Goal: Book appointment/travel/reservation

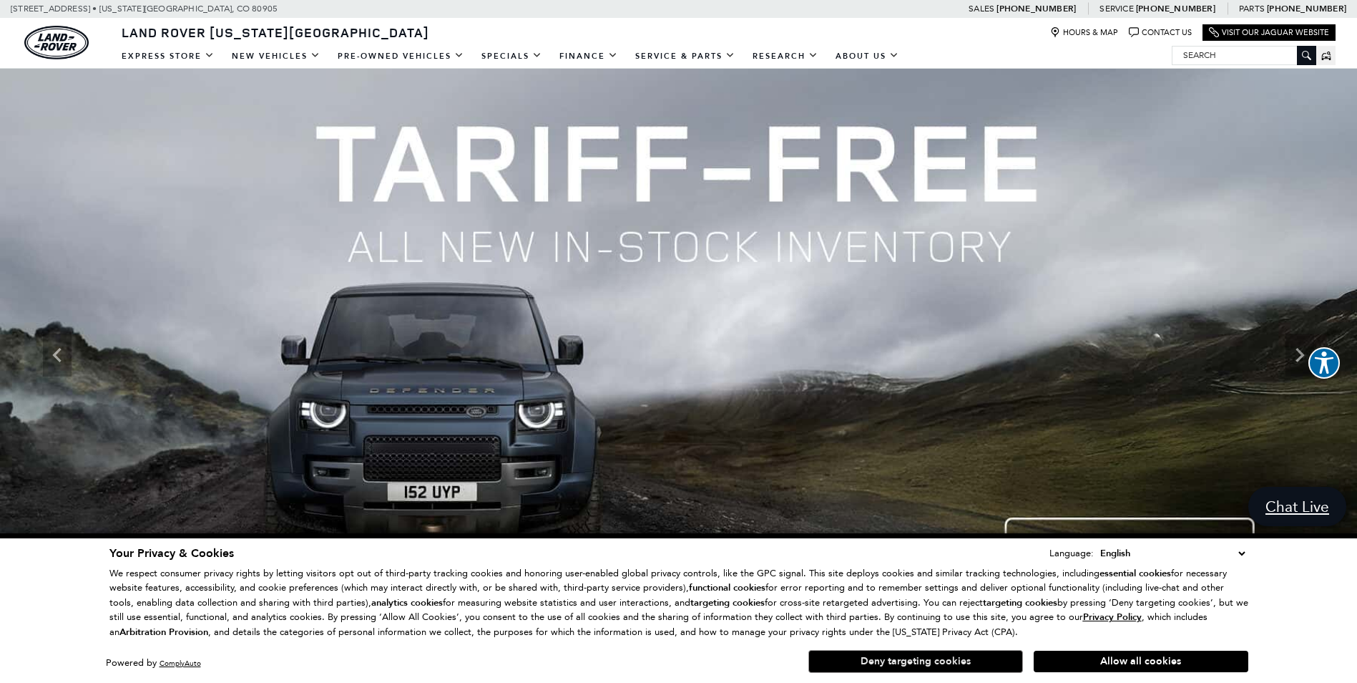
click at [920, 655] on button "Deny targeting cookies" at bounding box center [916, 661] width 215 height 23
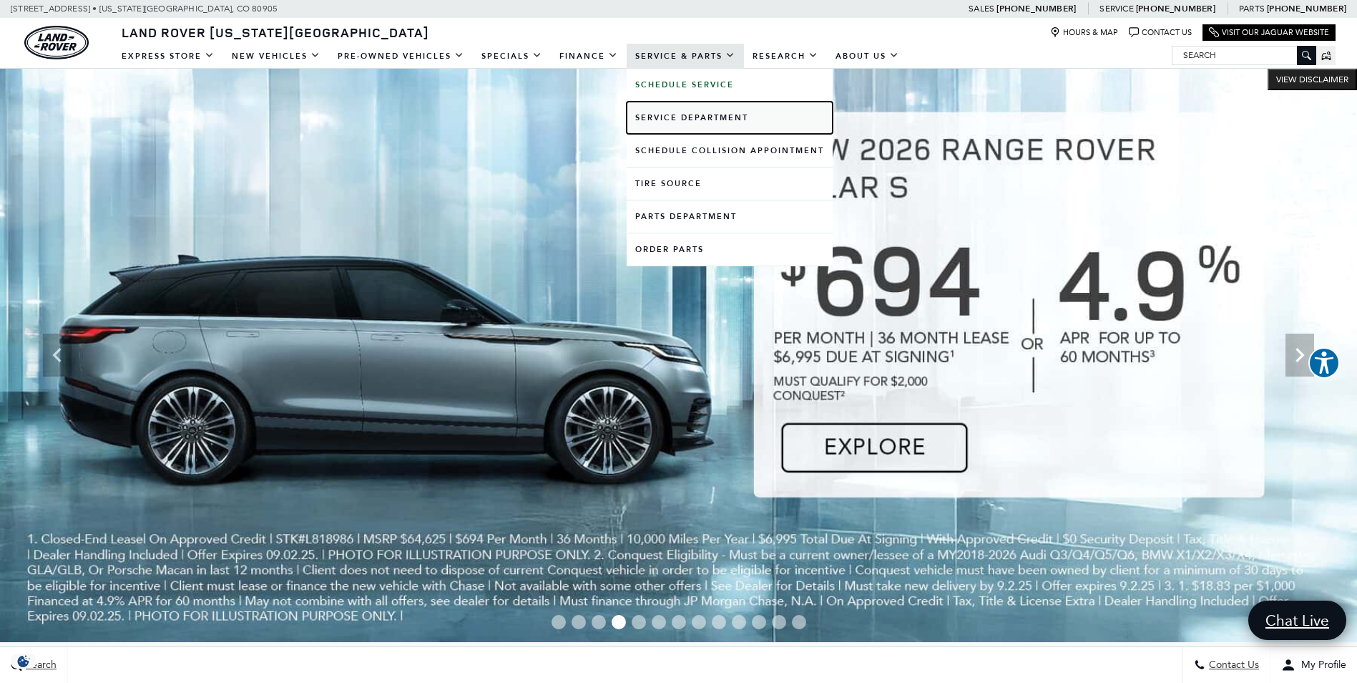
click at [668, 112] on link "Service Department" at bounding box center [730, 118] width 206 height 32
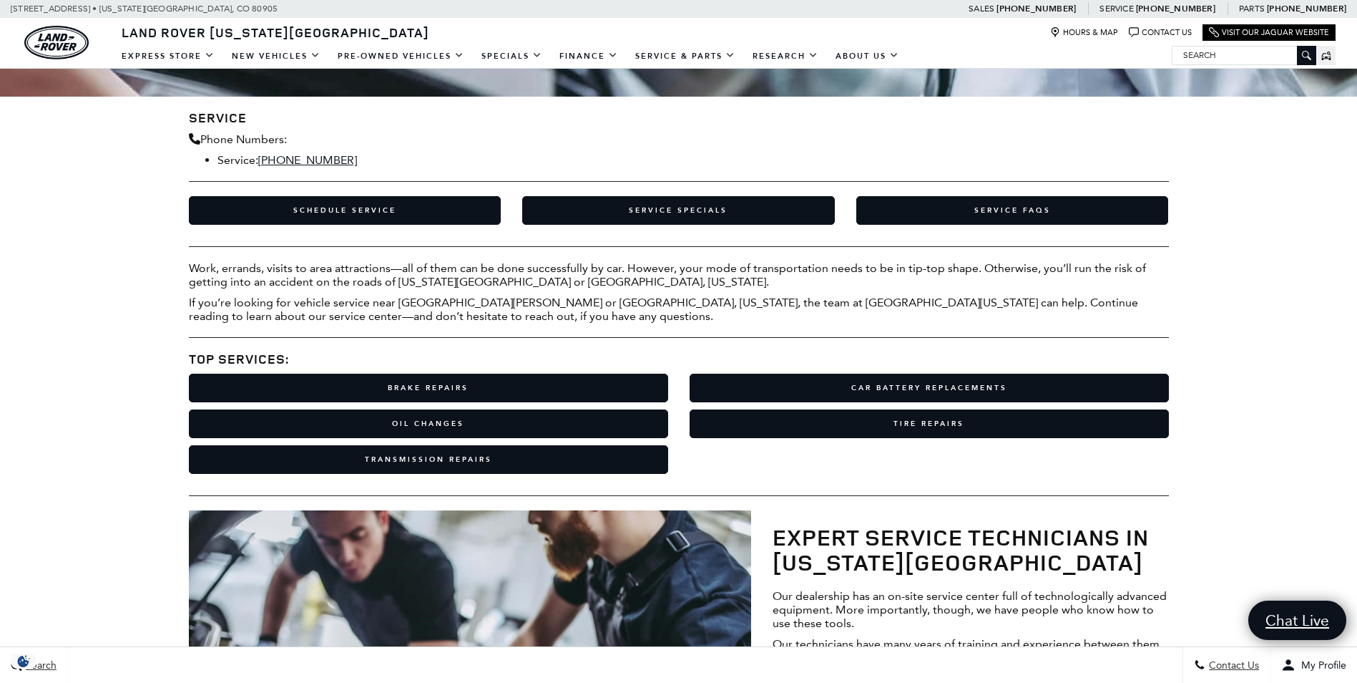
scroll to position [263, 0]
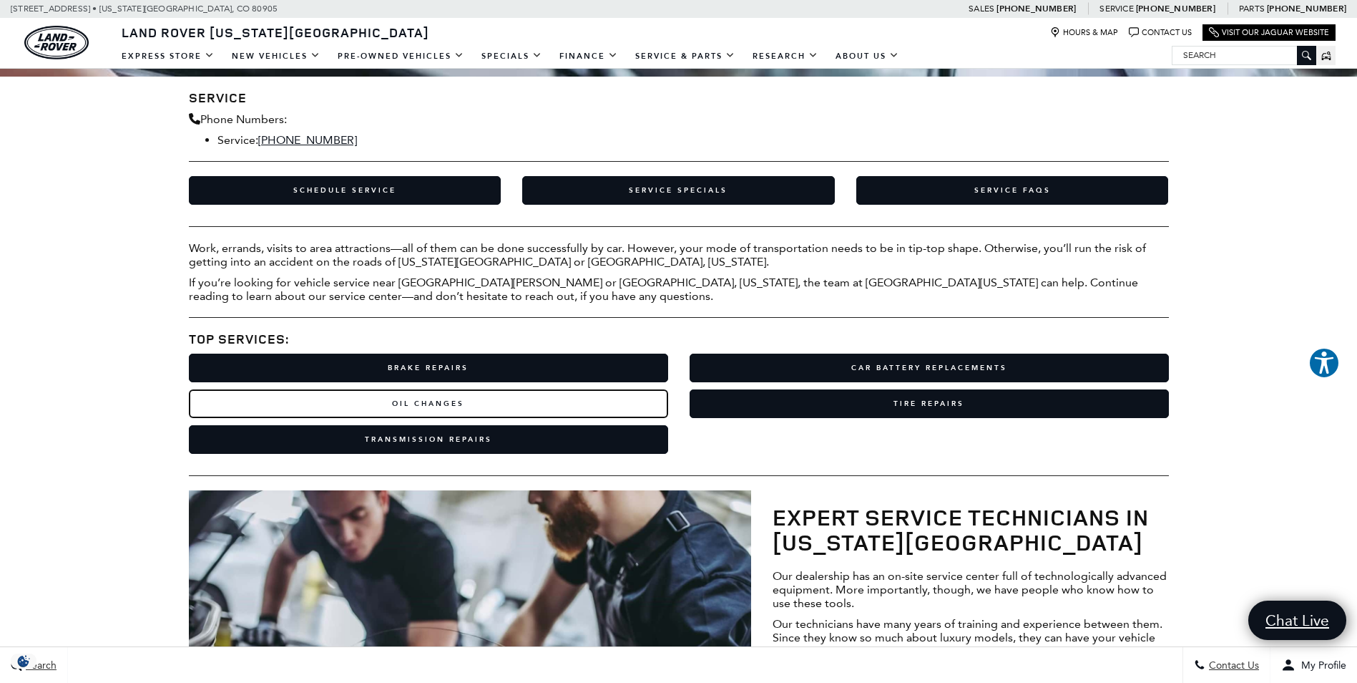
click at [407, 395] on link "Oil Changes" at bounding box center [428, 403] width 479 height 29
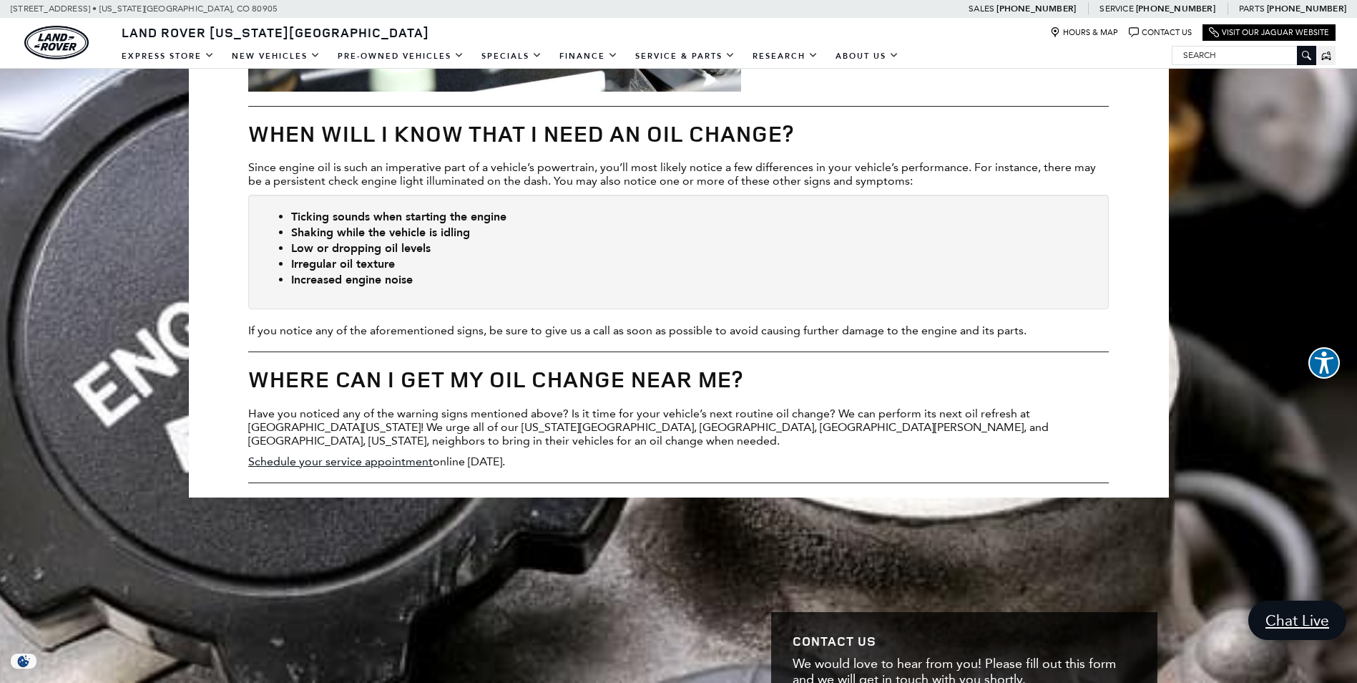
scroll to position [907, 0]
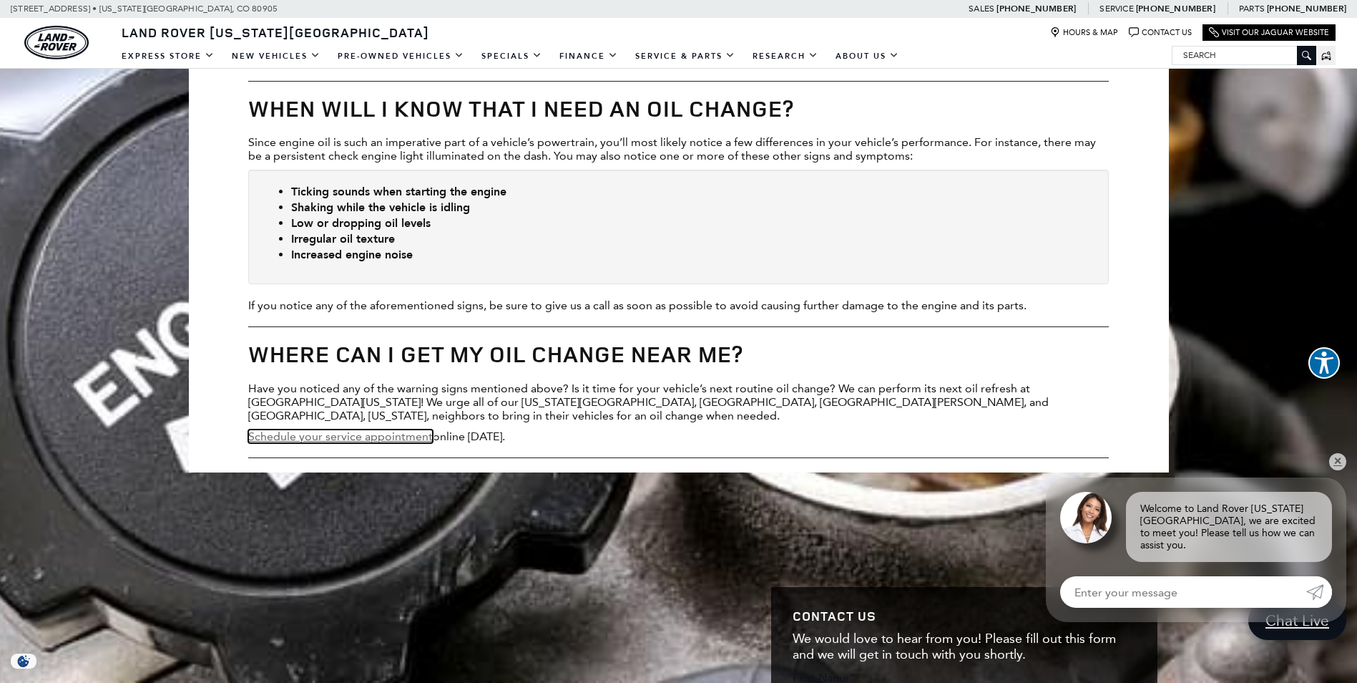
click at [311, 430] on link "Schedule your service appointment" at bounding box center [340, 436] width 185 height 14
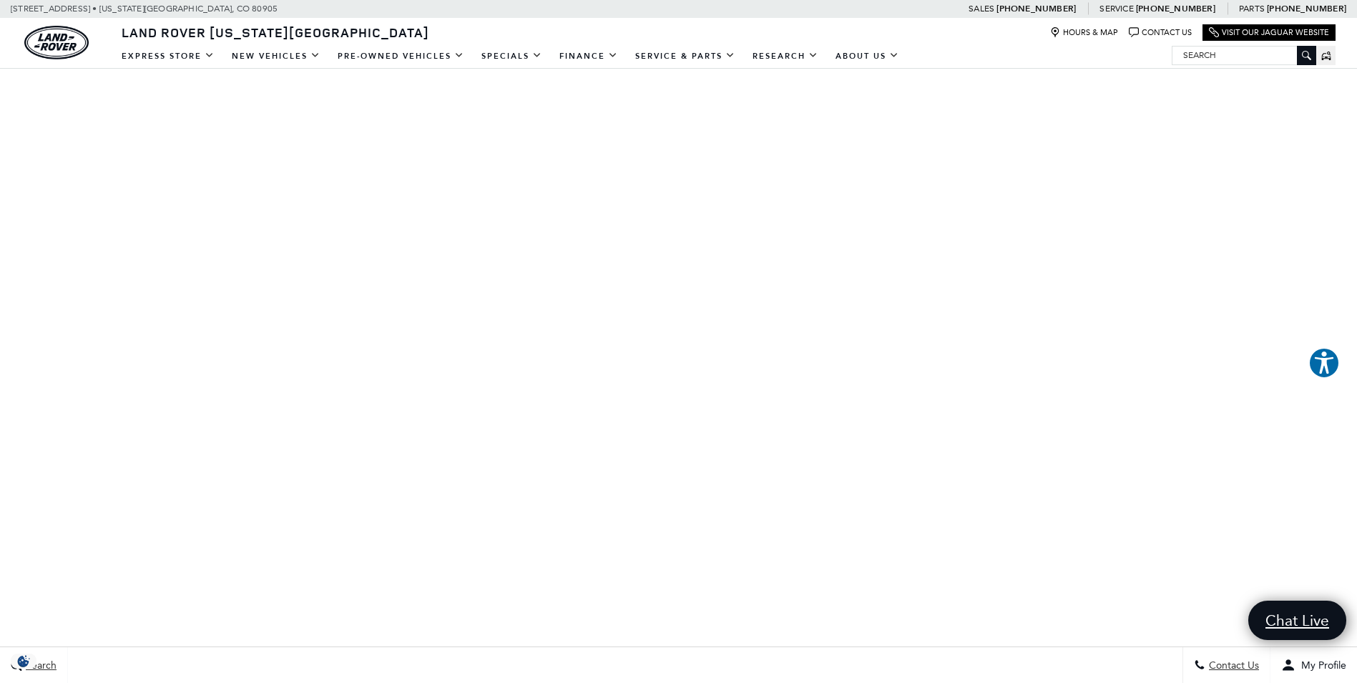
scroll to position [191, 0]
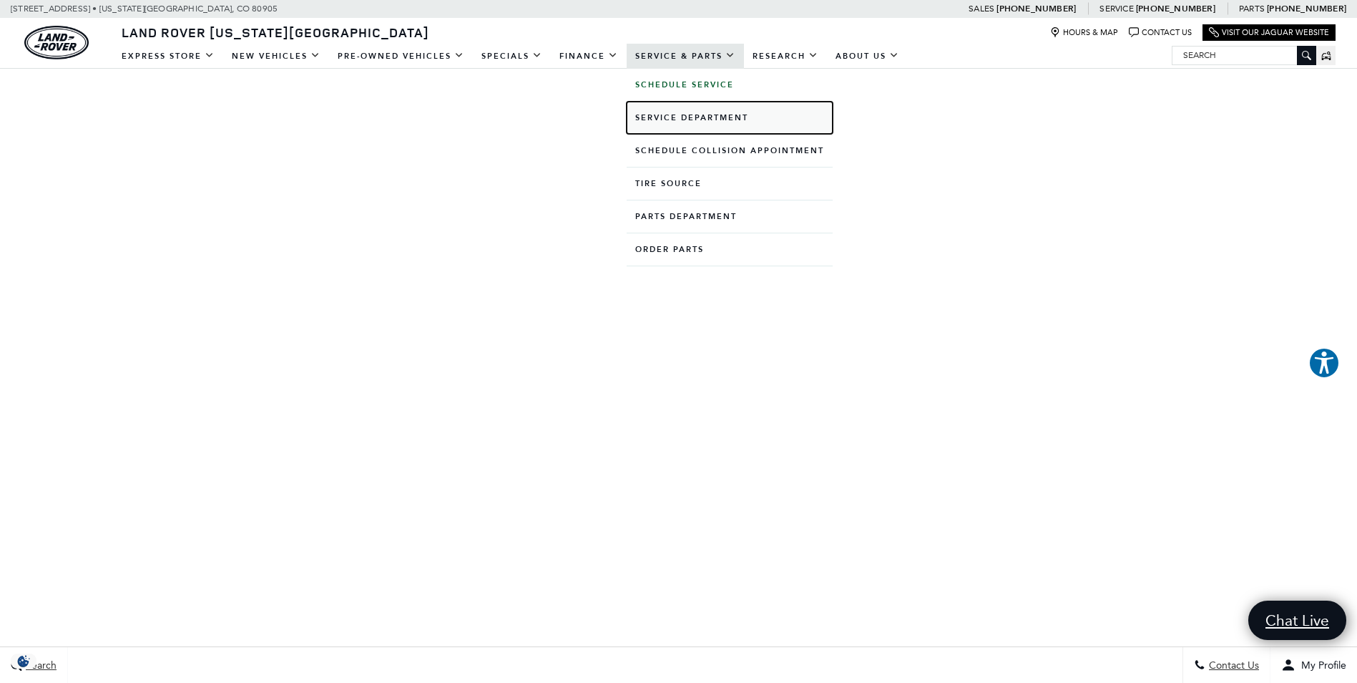
click at [689, 114] on link "Service Department" at bounding box center [730, 118] width 206 height 32
